Goal: Transaction & Acquisition: Purchase product/service

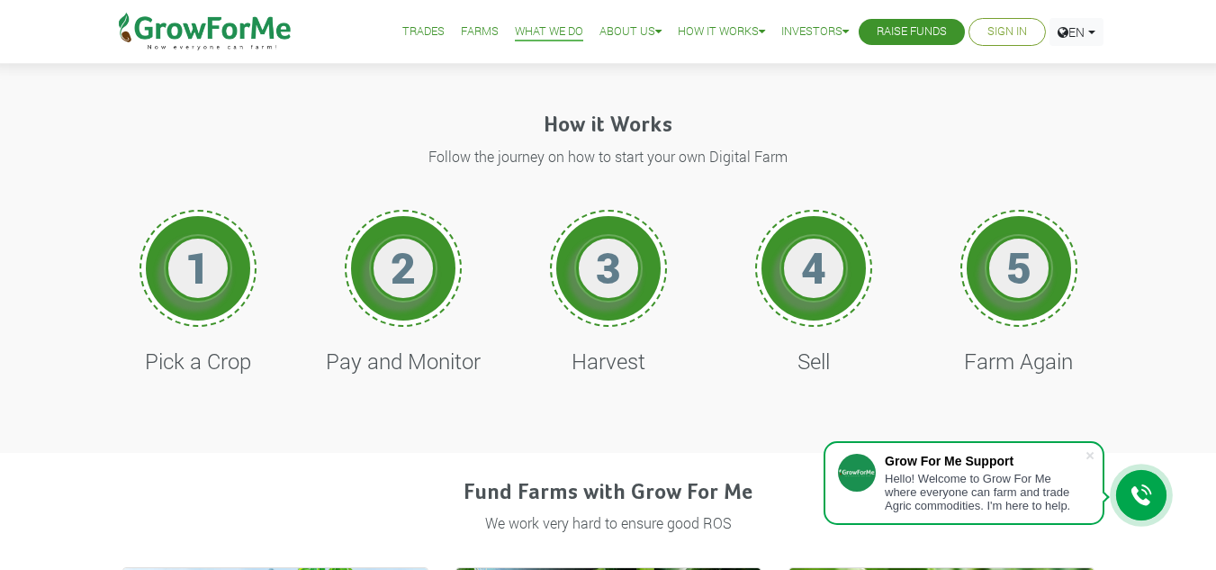
scroll to position [719, 0]
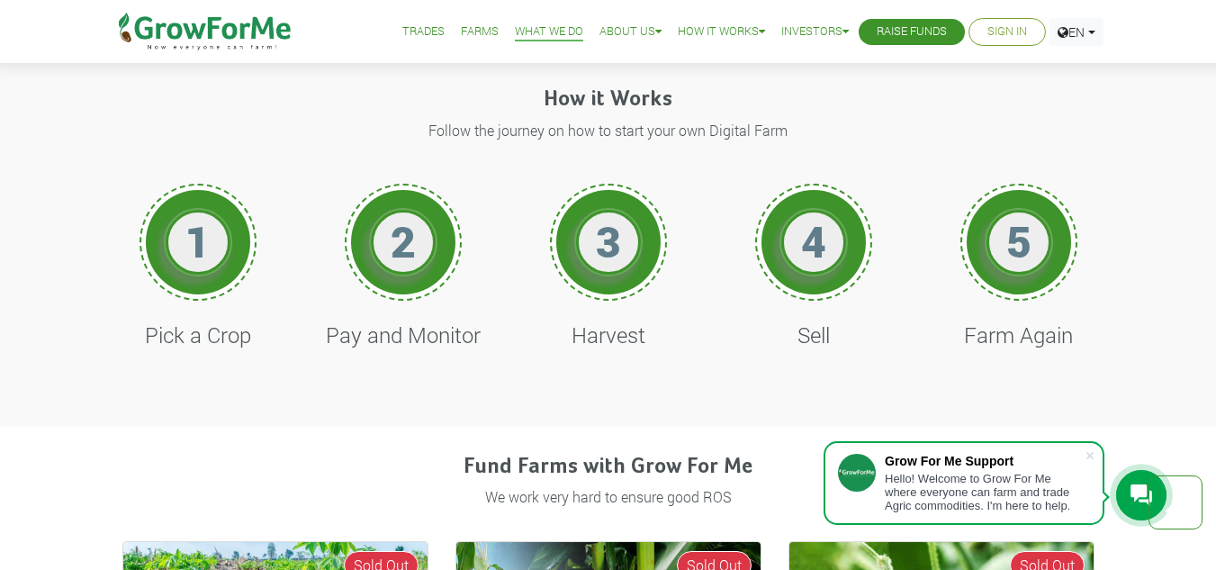
click at [408, 230] on h1 "2" at bounding box center [403, 241] width 54 height 52
click at [174, 257] on h1 "1" at bounding box center [198, 241] width 54 height 52
click at [178, 270] on div "1" at bounding box center [198, 242] width 68 height 68
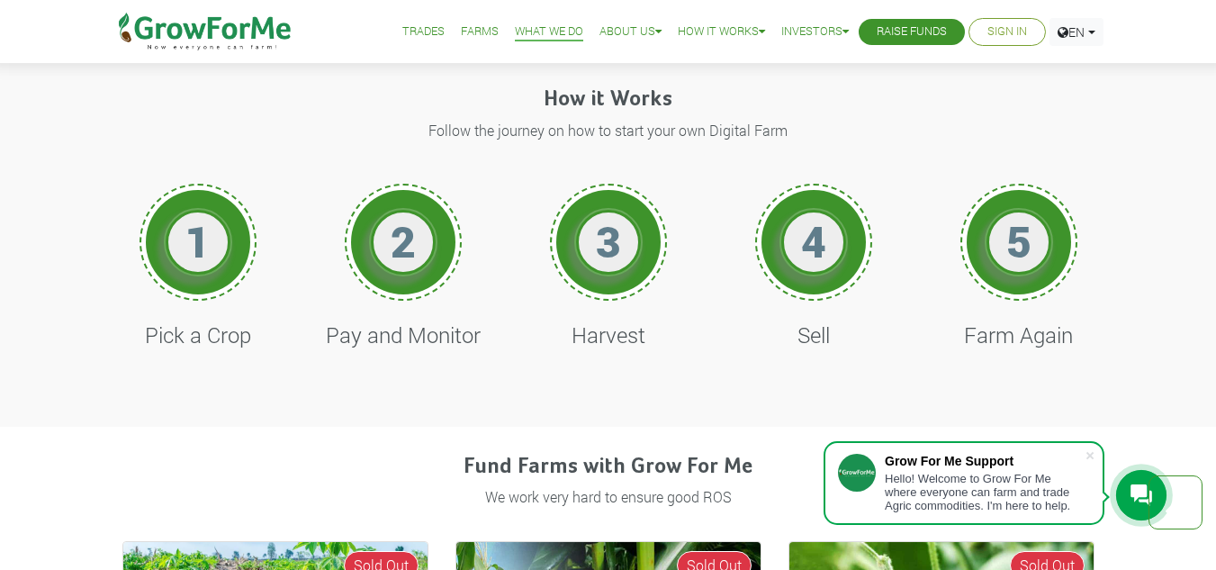
click at [497, 350] on div "2 Pay and Monitor" at bounding box center [403, 283] width 205 height 234
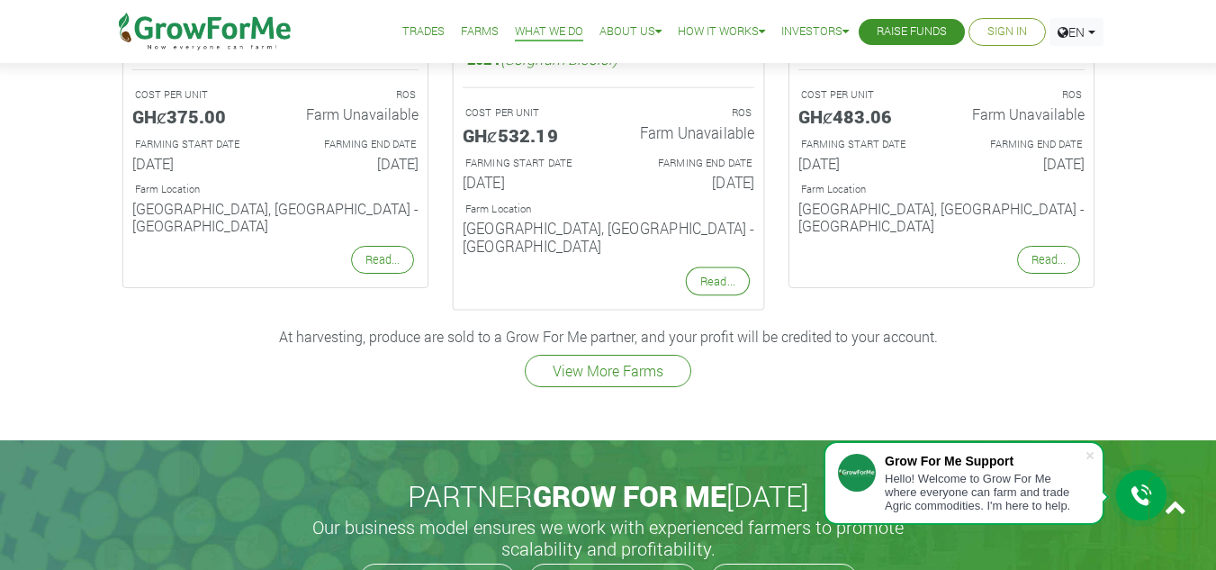
scroll to position [2459, 0]
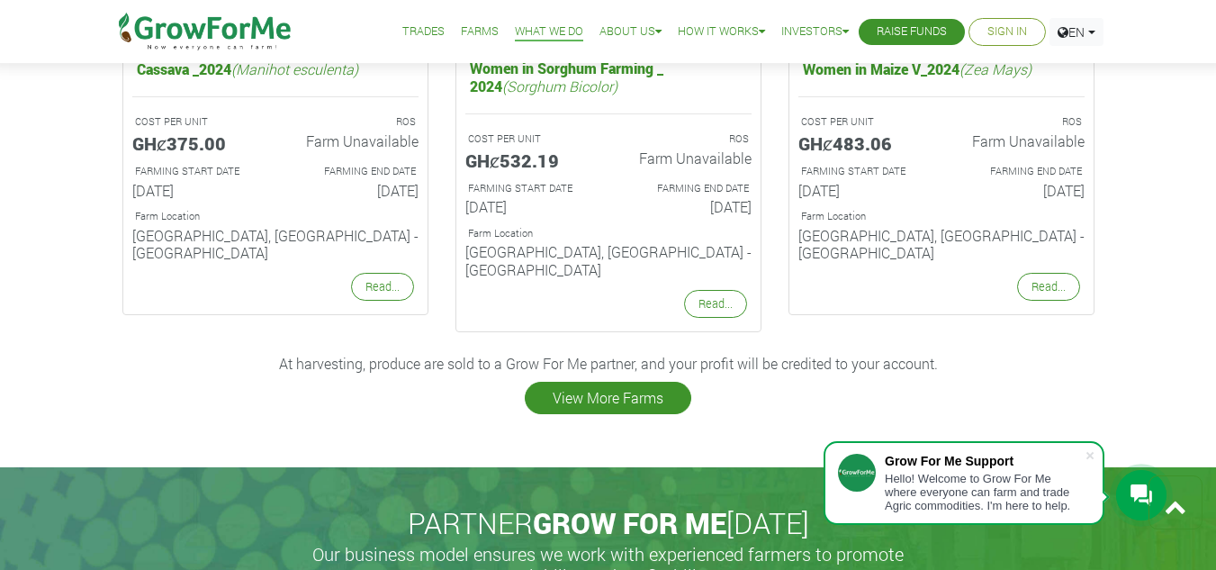
click at [648, 381] on link "View More Farms" at bounding box center [608, 397] width 166 height 32
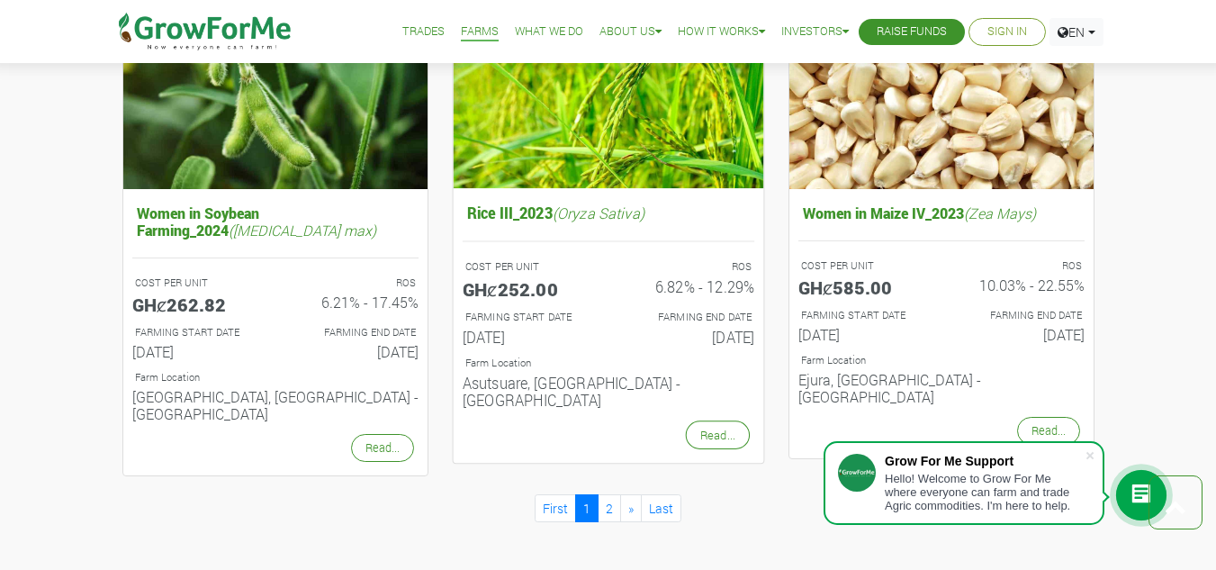
scroll to position [1799, 0]
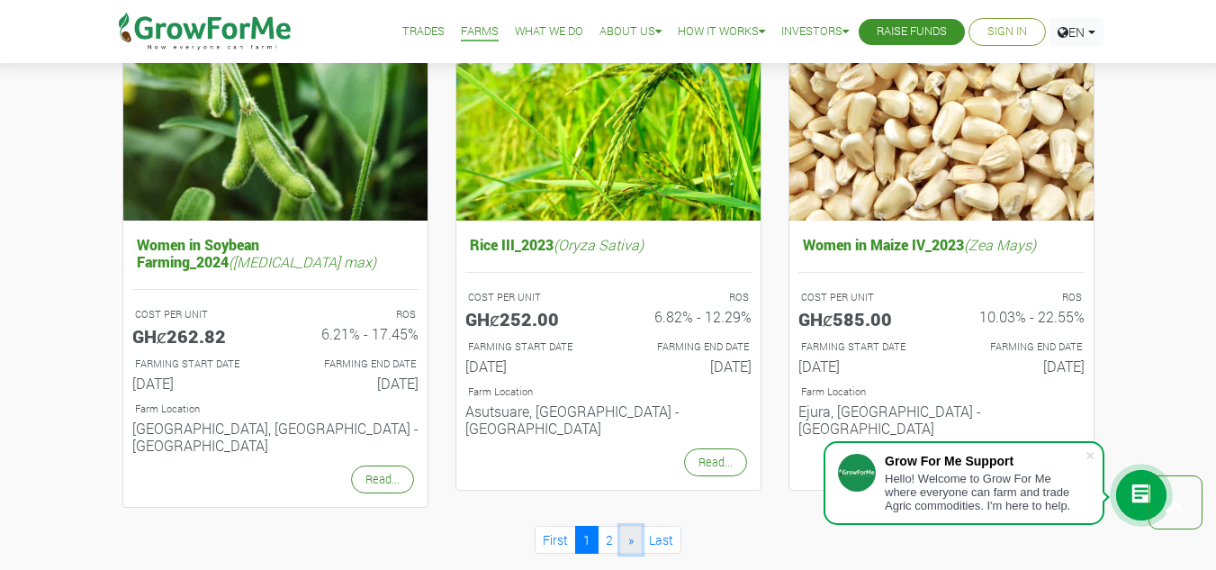
click at [628, 531] on span "»" at bounding box center [630, 539] width 5 height 17
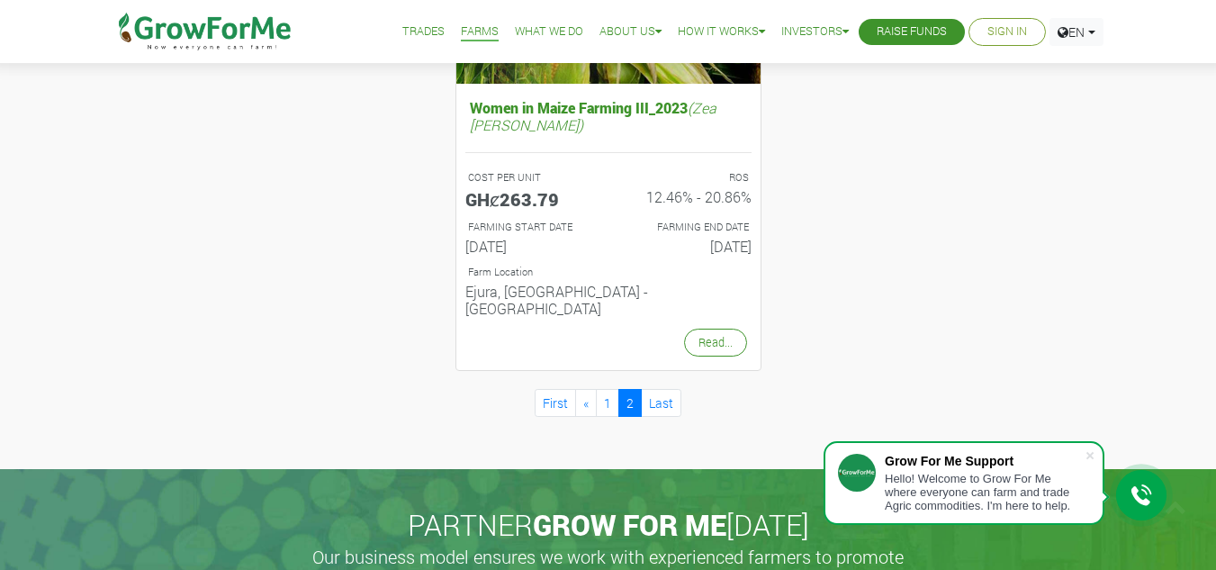
scroll to position [900, 0]
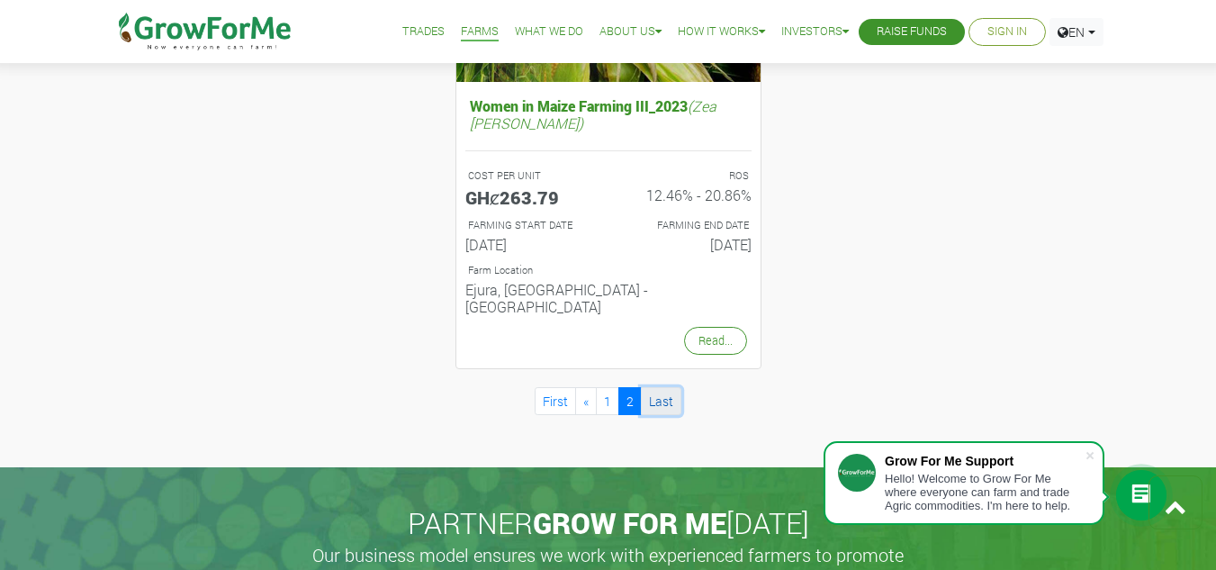
click at [656, 387] on link "Last" at bounding box center [661, 401] width 40 height 28
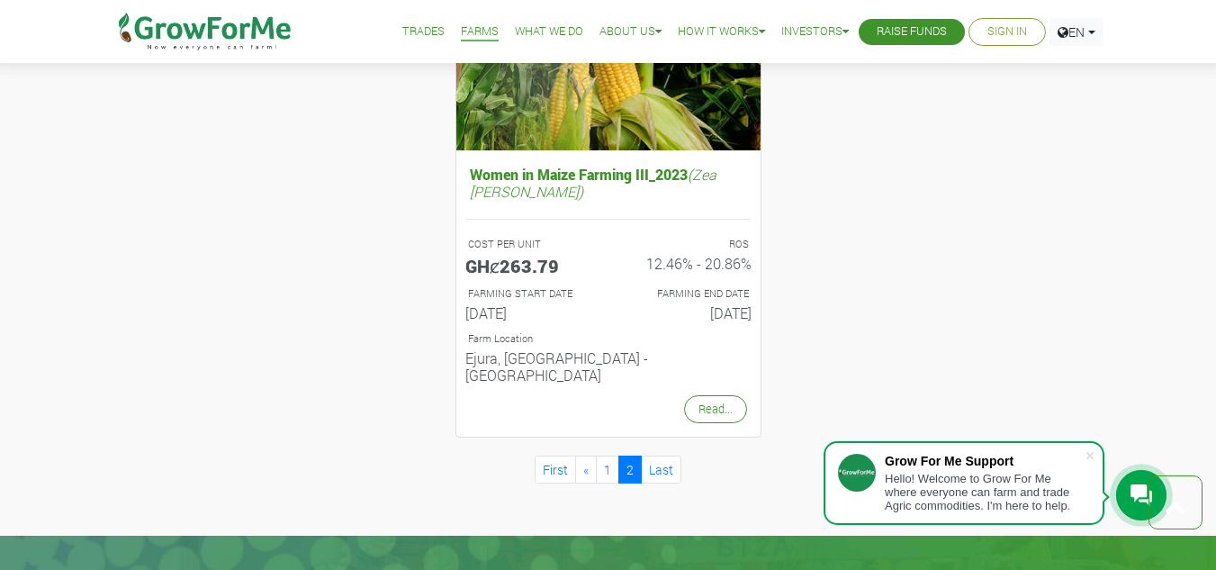
scroll to position [1080, 0]
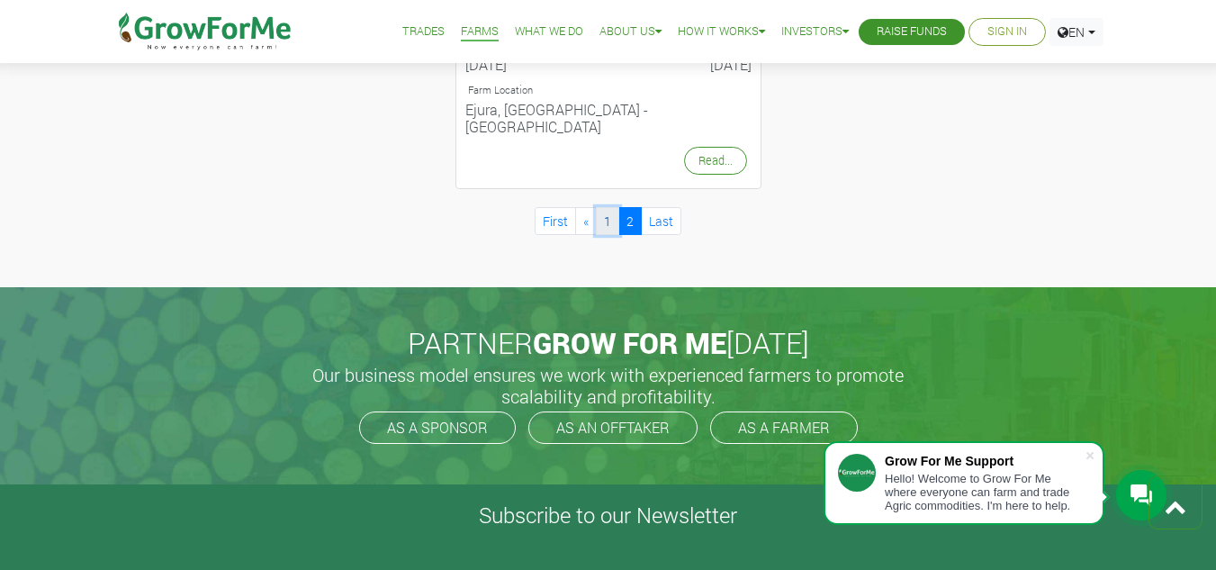
click at [603, 207] on link "1" at bounding box center [607, 221] width 23 height 28
